Goal: Task Accomplishment & Management: Complete application form

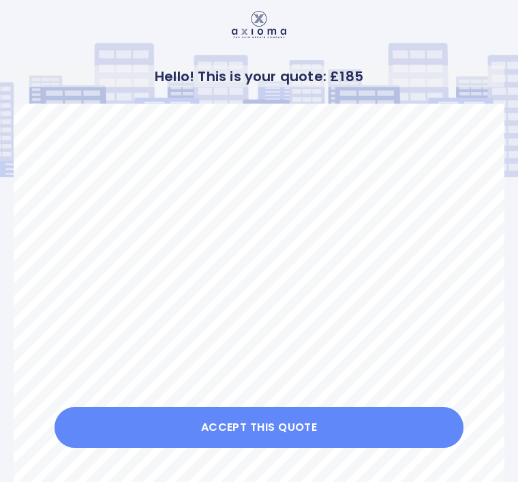
click at [276, 425] on button "Accept this Quote" at bounding box center [259, 427] width 409 height 41
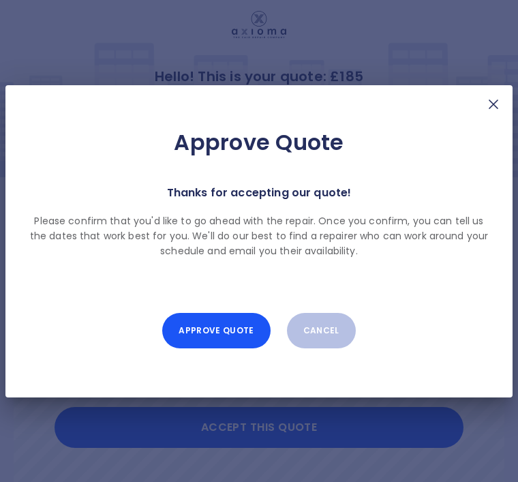
click at [227, 331] on button "Approve Quote" at bounding box center [216, 330] width 108 height 35
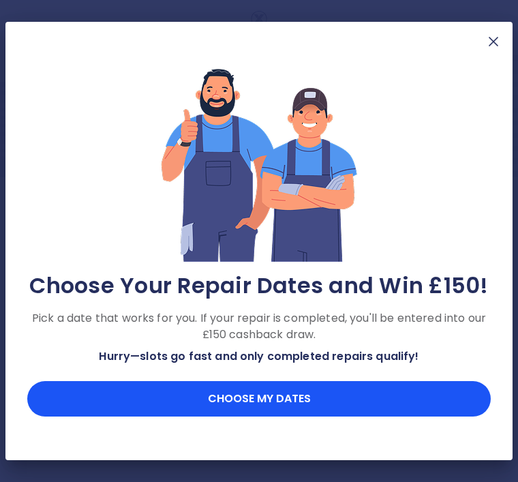
click at [497, 48] on img at bounding box center [493, 41] width 16 height 16
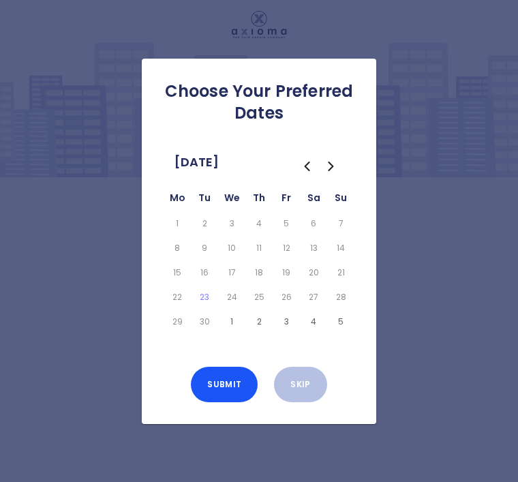
click at [332, 174] on icon "Go to the Next Month" at bounding box center [331, 166] width 16 height 16
click at [239, 258] on button "8" at bounding box center [232, 247] width 22 height 19
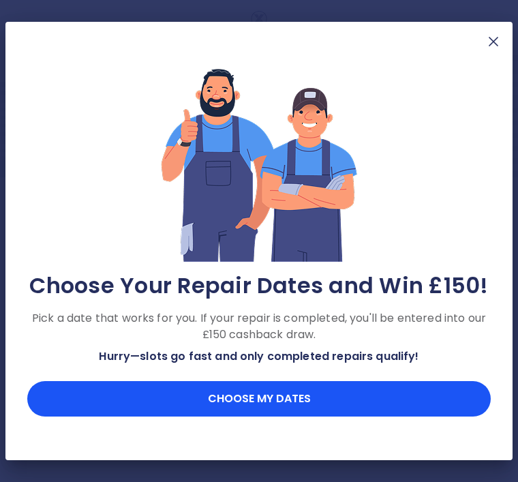
click at [494, 43] on img at bounding box center [493, 41] width 16 height 16
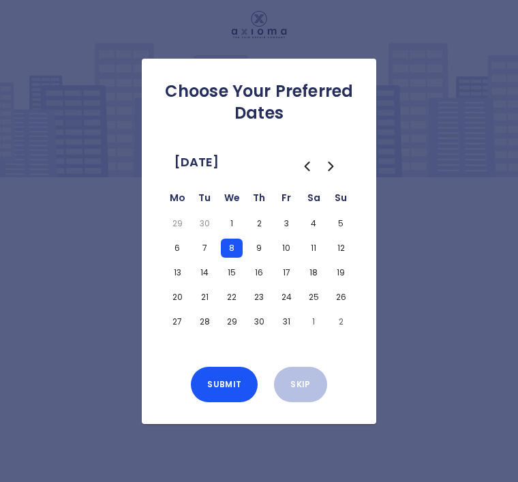
click at [234, 402] on button "Submit" at bounding box center [224, 384] width 67 height 35
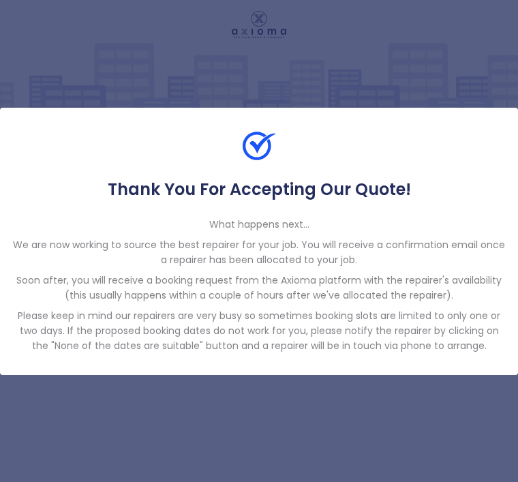
scroll to position [44, 0]
click at [497, 33] on div "Thank You For Accepting Our Quote! What happens next... We are now working to s…" at bounding box center [259, 241] width 518 height 482
